Goal: Entertainment & Leisure: Consume media (video, audio)

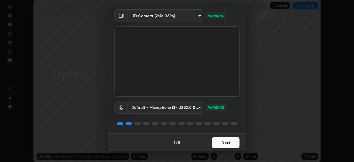
scroll to position [20, 0]
click at [227, 142] on button "Next" at bounding box center [226, 142] width 28 height 11
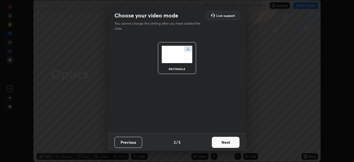
scroll to position [0, 0]
click at [226, 142] on button "Next" at bounding box center [226, 142] width 28 height 11
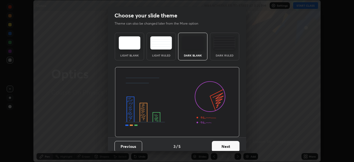
click at [228, 144] on button "Next" at bounding box center [226, 146] width 28 height 11
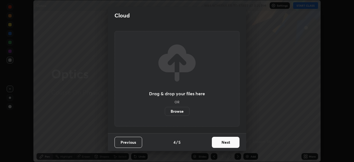
click at [228, 143] on button "Next" at bounding box center [226, 142] width 28 height 11
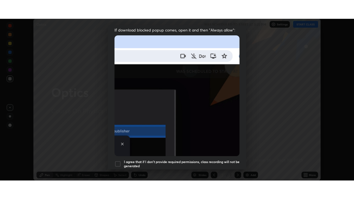
scroll to position [133, 0]
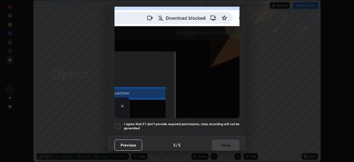
click at [119, 123] on div at bounding box center [118, 126] width 7 height 7
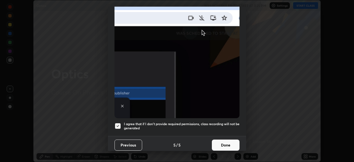
click at [222, 142] on button "Done" at bounding box center [226, 145] width 28 height 11
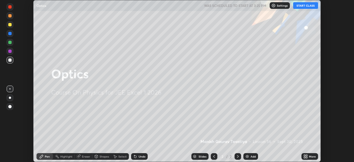
click at [308, 156] on div "More" at bounding box center [310, 156] width 17 height 7
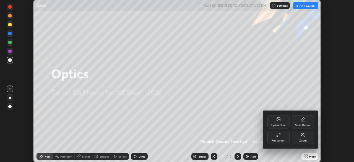
click at [279, 136] on icon at bounding box center [279, 135] width 4 height 4
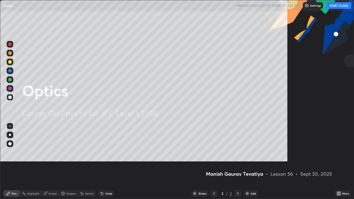
scroll to position [199, 354]
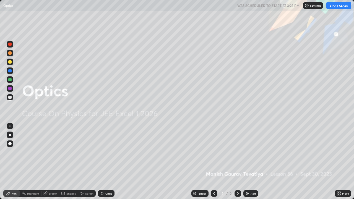
click at [334, 5] on button "START CLASS" at bounding box center [339, 5] width 25 height 7
click at [247, 162] on img at bounding box center [247, 194] width 4 height 4
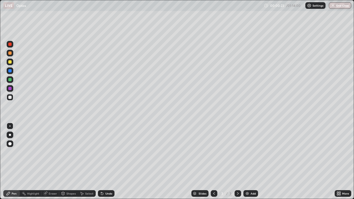
click at [106, 162] on div "Undo" at bounding box center [108, 193] width 7 height 3
click at [11, 143] on div at bounding box center [10, 144] width 7 height 7
click at [47, 162] on icon at bounding box center [45, 194] width 4 height 4
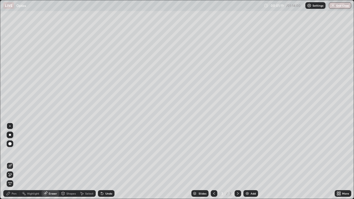
click at [12, 162] on div "Pen" at bounding box center [14, 193] width 5 height 3
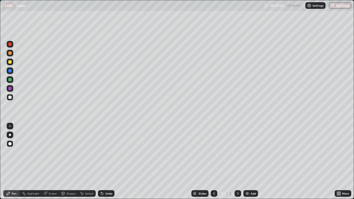
click at [9, 62] on div at bounding box center [9, 61] width 3 height 3
click at [49, 162] on div "Eraser" at bounding box center [53, 193] width 8 height 3
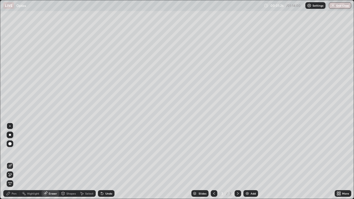
click at [14, 162] on div "Pen" at bounding box center [14, 193] width 5 height 3
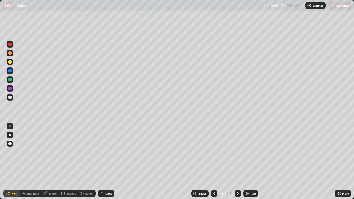
click at [10, 71] on div at bounding box center [9, 70] width 3 height 3
click at [10, 44] on div at bounding box center [9, 44] width 3 height 3
click at [107, 162] on div "Undo" at bounding box center [108, 193] width 7 height 3
click at [9, 63] on div at bounding box center [9, 61] width 3 height 3
click at [10, 53] on div at bounding box center [9, 52] width 3 height 3
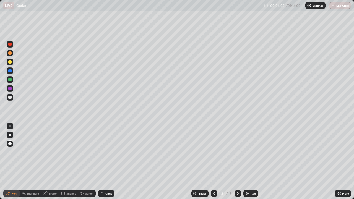
click at [108, 162] on div "Undo" at bounding box center [108, 193] width 7 height 3
click at [52, 162] on div "Eraser" at bounding box center [53, 193] width 8 height 3
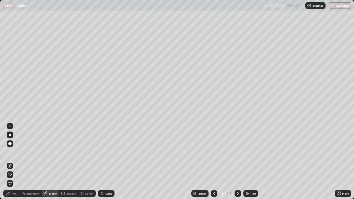
click at [11, 162] on icon at bounding box center [10, 175] width 4 height 5
click at [11, 162] on div "Pen" at bounding box center [11, 193] width 17 height 7
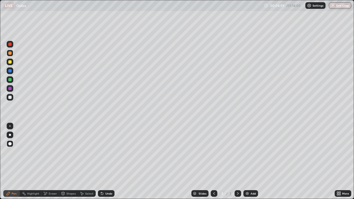
click at [9, 55] on div at bounding box center [10, 53] width 7 height 7
click at [248, 162] on img at bounding box center [247, 194] width 4 height 4
click at [11, 97] on div at bounding box center [9, 97] width 3 height 3
click at [10, 62] on div at bounding box center [9, 61] width 3 height 3
click at [10, 53] on div at bounding box center [9, 52] width 3 height 3
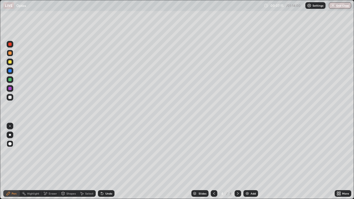
click at [9, 71] on div at bounding box center [9, 70] width 3 height 3
click at [9, 46] on div at bounding box center [9, 44] width 3 height 3
click at [107, 162] on div "Undo" at bounding box center [108, 193] width 7 height 3
click at [108, 162] on div "Undo" at bounding box center [108, 193] width 7 height 3
click at [109, 162] on div "Undo" at bounding box center [108, 193] width 7 height 3
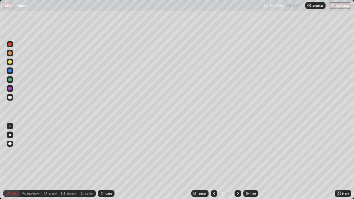
click at [109, 162] on div "Undo" at bounding box center [108, 193] width 7 height 3
click at [9, 98] on div at bounding box center [9, 97] width 3 height 3
click at [106, 162] on div "Undo" at bounding box center [106, 193] width 17 height 7
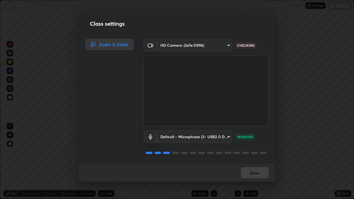
scroll to position [0, 0]
click at [253, 162] on div "Done" at bounding box center [177, 173] width 197 height 18
click at [255, 162] on div "Done" at bounding box center [177, 173] width 197 height 18
click at [252, 162] on button "Done" at bounding box center [255, 173] width 28 height 11
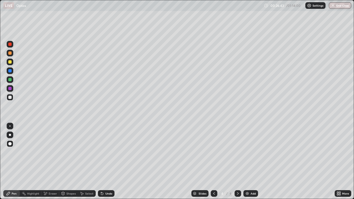
click at [249, 162] on img at bounding box center [247, 194] width 4 height 4
click at [10, 62] on div at bounding box center [9, 61] width 3 height 3
click at [10, 54] on div at bounding box center [9, 52] width 3 height 3
click at [10, 96] on div at bounding box center [9, 97] width 3 height 3
click at [10, 71] on div at bounding box center [9, 70] width 3 height 3
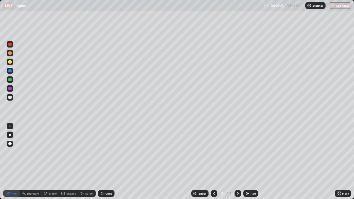
click at [10, 97] on div at bounding box center [9, 97] width 3 height 3
click at [11, 97] on div at bounding box center [9, 97] width 3 height 3
click at [87, 162] on div "Select" at bounding box center [89, 193] width 8 height 3
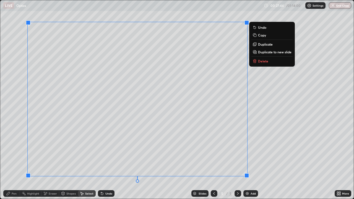
click at [12, 162] on div "Pen" at bounding box center [14, 193] width 5 height 3
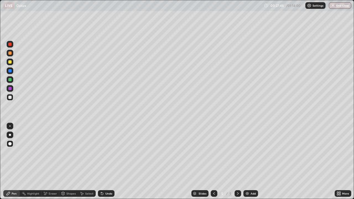
click at [10, 88] on div at bounding box center [9, 88] width 3 height 3
click at [10, 53] on div at bounding box center [9, 52] width 3 height 3
click at [10, 45] on div at bounding box center [9, 44] width 3 height 3
click at [107, 162] on div "Undo" at bounding box center [108, 193] width 7 height 3
click at [111, 162] on div "Undo" at bounding box center [108, 193] width 7 height 3
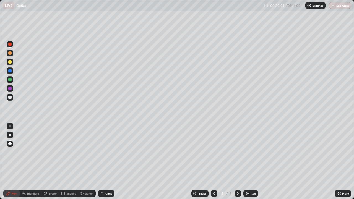
click at [109, 162] on div "Undo" at bounding box center [106, 193] width 17 height 7
click at [107, 162] on div "Undo" at bounding box center [108, 193] width 7 height 3
click at [247, 162] on img at bounding box center [247, 194] width 4 height 4
click at [10, 62] on div at bounding box center [9, 61] width 3 height 3
click at [10, 53] on div at bounding box center [9, 52] width 3 height 3
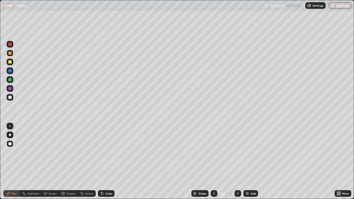
click at [108, 162] on div "Undo" at bounding box center [108, 193] width 7 height 3
click at [10, 44] on div at bounding box center [9, 44] width 3 height 3
click at [9, 99] on div at bounding box center [9, 97] width 3 height 3
click at [11, 97] on div at bounding box center [9, 97] width 3 height 3
click at [10, 80] on div at bounding box center [9, 79] width 3 height 3
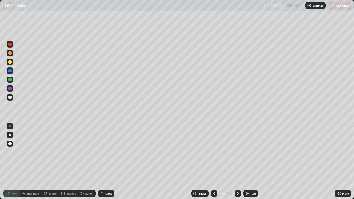
click at [108, 162] on div "Undo" at bounding box center [108, 193] width 7 height 3
click at [109, 162] on div "Undo" at bounding box center [108, 193] width 7 height 3
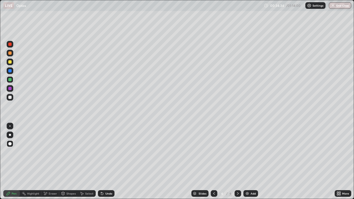
click at [109, 162] on div "Undo" at bounding box center [108, 193] width 7 height 3
click at [10, 45] on div at bounding box center [9, 44] width 3 height 3
click at [104, 162] on div "Undo" at bounding box center [106, 193] width 17 height 7
click at [10, 89] on div at bounding box center [9, 88] width 3 height 3
click at [11, 53] on div at bounding box center [9, 52] width 3 height 3
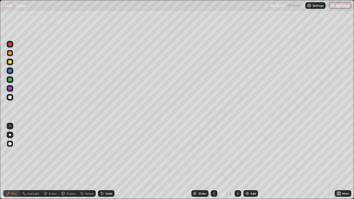
click at [107, 162] on div "Undo" at bounding box center [108, 193] width 7 height 3
click at [107, 162] on div "Undo" at bounding box center [106, 193] width 17 height 7
click at [11, 81] on div at bounding box center [9, 79] width 3 height 3
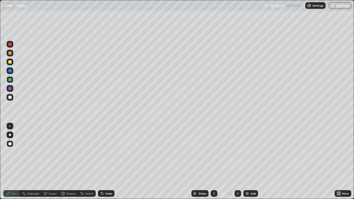
click at [10, 62] on div at bounding box center [9, 61] width 3 height 3
click at [11, 71] on div at bounding box center [9, 70] width 3 height 3
click at [104, 162] on div "Undo" at bounding box center [106, 193] width 17 height 7
click at [108, 162] on div "Undo" at bounding box center [108, 193] width 7 height 3
click at [107, 162] on div "Undo" at bounding box center [108, 193] width 7 height 3
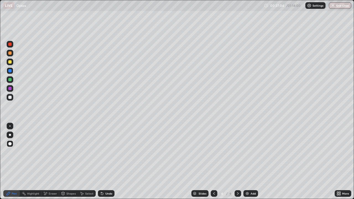
click at [108, 162] on div "Undo" at bounding box center [108, 193] width 7 height 3
click at [10, 63] on div at bounding box center [9, 61] width 3 height 3
click at [10, 97] on div at bounding box center [9, 97] width 3 height 3
click at [249, 162] on img at bounding box center [247, 194] width 4 height 4
click at [9, 53] on div at bounding box center [9, 52] width 3 height 3
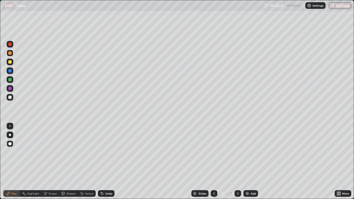
click at [10, 99] on div at bounding box center [9, 97] width 3 height 3
click at [10, 62] on div at bounding box center [9, 61] width 3 height 3
click at [10, 80] on div at bounding box center [9, 79] width 3 height 3
click at [10, 71] on div at bounding box center [9, 70] width 3 height 3
click at [9, 45] on div at bounding box center [9, 44] width 3 height 3
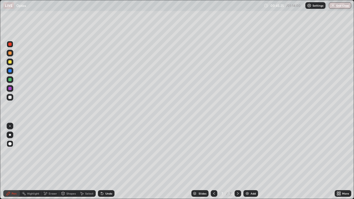
click at [47, 162] on div "Eraser" at bounding box center [51, 193] width 18 height 7
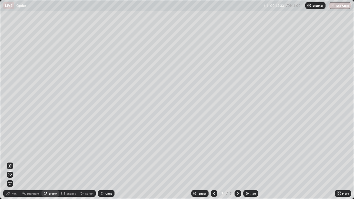
click at [14, 162] on div "Pen" at bounding box center [14, 193] width 5 height 3
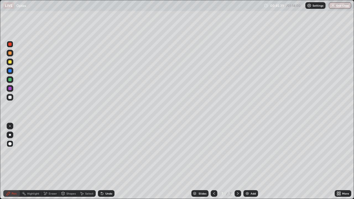
click at [11, 63] on div at bounding box center [9, 61] width 3 height 3
click at [10, 80] on div at bounding box center [9, 79] width 3 height 3
click at [49, 162] on div "Eraser" at bounding box center [53, 193] width 8 height 3
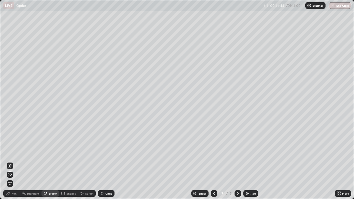
click at [14, 162] on div "Pen" at bounding box center [14, 193] width 5 height 3
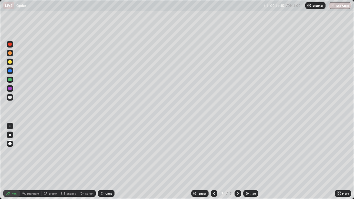
click at [10, 45] on div at bounding box center [9, 44] width 3 height 3
click at [50, 162] on div "Eraser" at bounding box center [53, 193] width 8 height 3
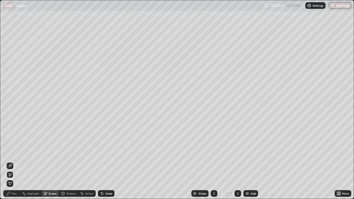
click at [13, 162] on div "Pen" at bounding box center [14, 193] width 5 height 3
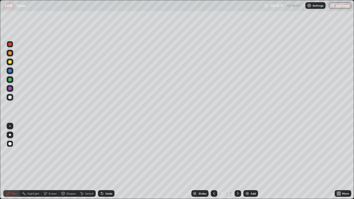
click at [104, 162] on div "Undo" at bounding box center [106, 193] width 17 height 7
click at [8, 99] on div at bounding box center [9, 97] width 3 height 3
click at [110, 162] on div "Undo" at bounding box center [108, 193] width 7 height 3
click at [10, 81] on div at bounding box center [9, 79] width 3 height 3
click at [248, 162] on img at bounding box center [247, 194] width 4 height 4
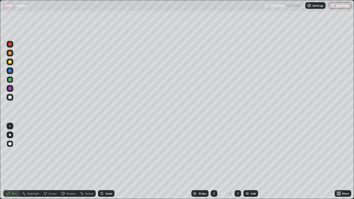
click at [11, 98] on div at bounding box center [9, 97] width 3 height 3
click at [11, 62] on div at bounding box center [9, 61] width 3 height 3
click at [11, 53] on div at bounding box center [9, 52] width 3 height 3
click at [106, 162] on div "Undo" at bounding box center [108, 193] width 7 height 3
click at [10, 73] on div at bounding box center [10, 71] width 7 height 7
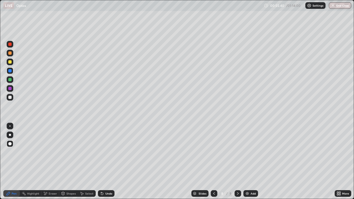
click at [105, 162] on div "Undo" at bounding box center [108, 193] width 7 height 3
click at [107, 162] on div "Undo" at bounding box center [108, 193] width 7 height 3
click at [9, 97] on div at bounding box center [9, 97] width 3 height 3
click at [9, 45] on div at bounding box center [9, 44] width 3 height 3
click at [106, 162] on div "Undo" at bounding box center [108, 193] width 7 height 3
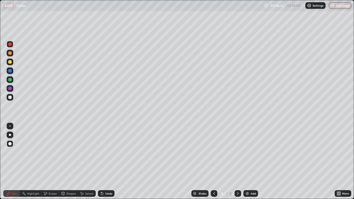
click at [106, 162] on div "Undo" at bounding box center [106, 193] width 17 height 7
click at [14, 162] on div "Pen" at bounding box center [14, 193] width 5 height 3
click at [9, 100] on div at bounding box center [10, 97] width 7 height 7
click at [10, 53] on div at bounding box center [9, 52] width 3 height 3
click at [106, 162] on div "Undo" at bounding box center [108, 193] width 7 height 3
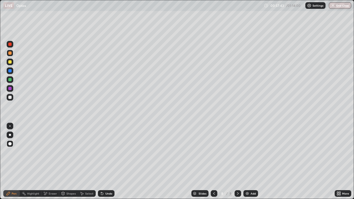
click at [11, 89] on div at bounding box center [9, 88] width 3 height 3
click at [103, 162] on icon at bounding box center [102, 194] width 4 height 4
click at [11, 97] on div at bounding box center [9, 97] width 3 height 3
click at [111, 162] on div "Undo" at bounding box center [106, 193] width 17 height 7
click at [250, 162] on div "Add" at bounding box center [251, 193] width 15 height 7
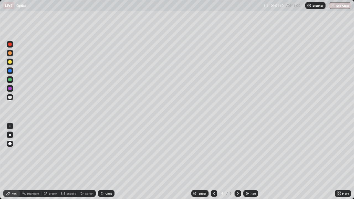
click at [10, 62] on div at bounding box center [9, 61] width 3 height 3
click at [44, 162] on icon at bounding box center [44, 192] width 1 height 1
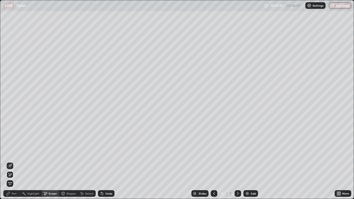
click at [11, 162] on icon at bounding box center [10, 166] width 4 height 4
click at [11, 162] on div "Pen" at bounding box center [11, 193] width 17 height 7
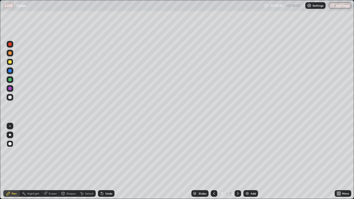
click at [9, 44] on div at bounding box center [9, 44] width 3 height 3
click at [10, 99] on div at bounding box center [10, 97] width 7 height 7
click at [10, 53] on div at bounding box center [9, 52] width 3 height 3
click at [105, 162] on div "Undo" at bounding box center [108, 193] width 7 height 3
click at [10, 73] on div at bounding box center [10, 71] width 7 height 7
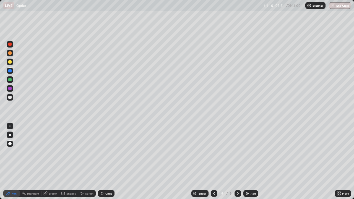
click at [11, 97] on div at bounding box center [9, 97] width 3 height 3
click at [107, 162] on div "Undo" at bounding box center [108, 193] width 7 height 3
click at [248, 162] on div "Add" at bounding box center [251, 193] width 15 height 7
click at [45, 162] on icon at bounding box center [45, 193] width 3 height 3
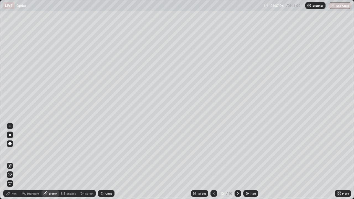
click at [12, 162] on div "Pen" at bounding box center [14, 193] width 5 height 3
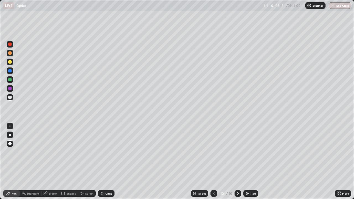
click at [9, 63] on div at bounding box center [9, 61] width 3 height 3
click at [10, 54] on div at bounding box center [9, 52] width 3 height 3
click at [9, 98] on div at bounding box center [9, 97] width 3 height 3
click at [73, 162] on div "Shapes" at bounding box center [68, 193] width 19 height 11
click at [15, 162] on div "Pen" at bounding box center [14, 193] width 5 height 3
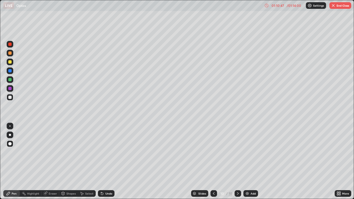
click at [336, 6] on button "End Class" at bounding box center [341, 5] width 22 height 7
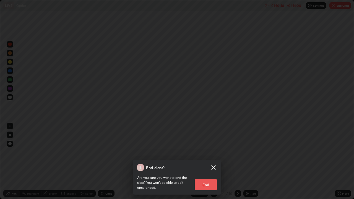
click at [206, 162] on button "End" at bounding box center [206, 184] width 22 height 11
